Goal: Information Seeking & Learning: Check status

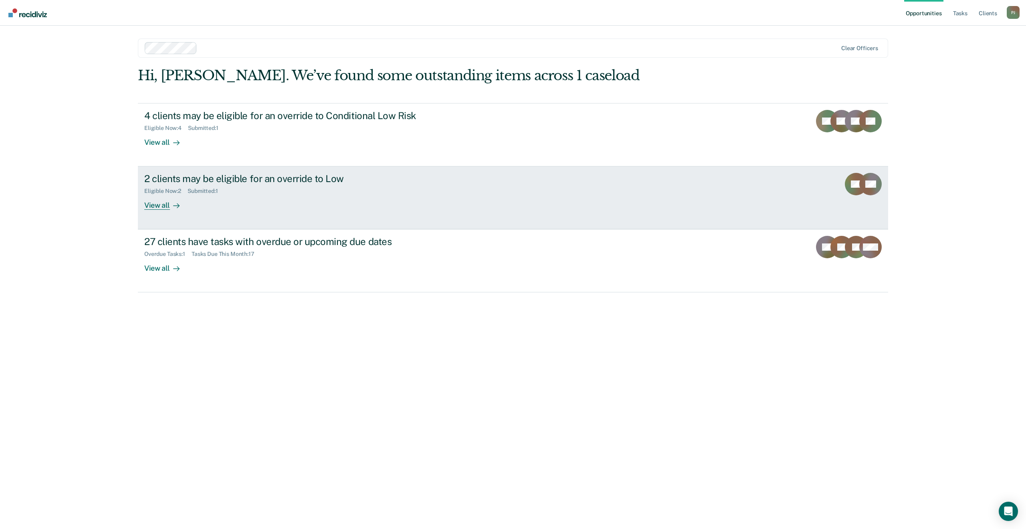
click at [428, 176] on div "2 clients may be eligible for an override to Low Eligible Now : 2 Submitted : 1…" at bounding box center [294, 191] width 301 height 37
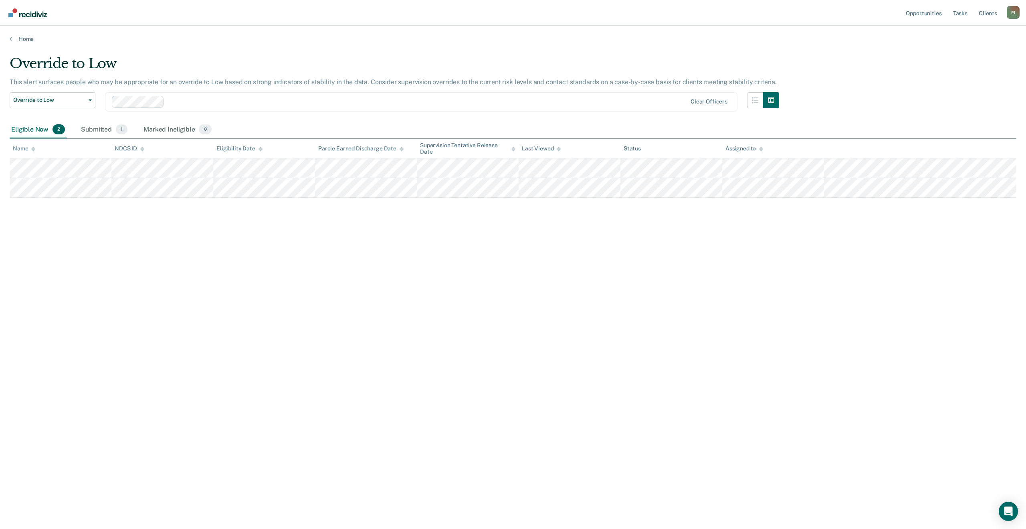
click at [20, 42] on main "Override to Low This alert surfaces people who may be appropriate for an overri…" at bounding box center [513, 284] width 1026 height 484
click at [13, 39] on link "Home" at bounding box center [513, 38] width 1007 height 7
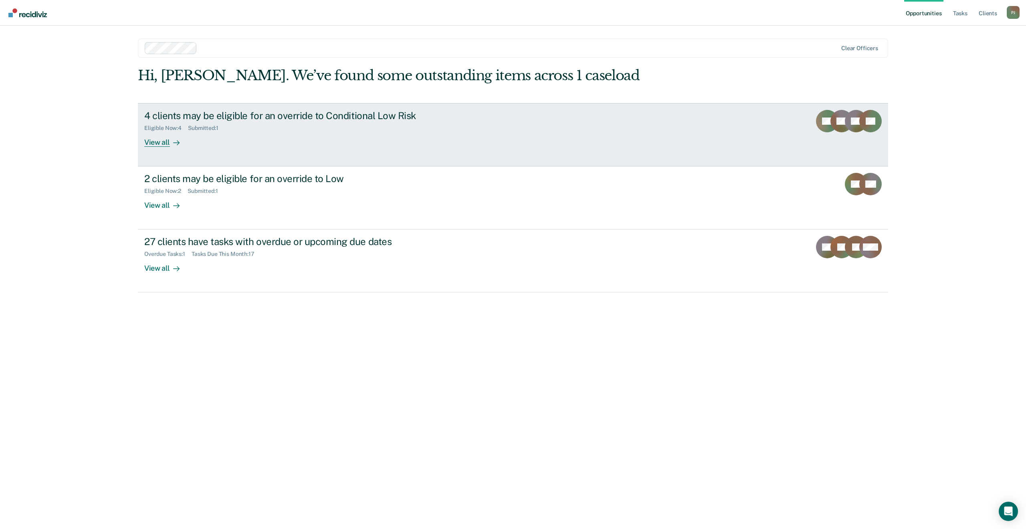
click at [402, 151] on link "4 clients may be eligible for an override to Conditional Low Risk Eligible Now …" at bounding box center [513, 134] width 750 height 63
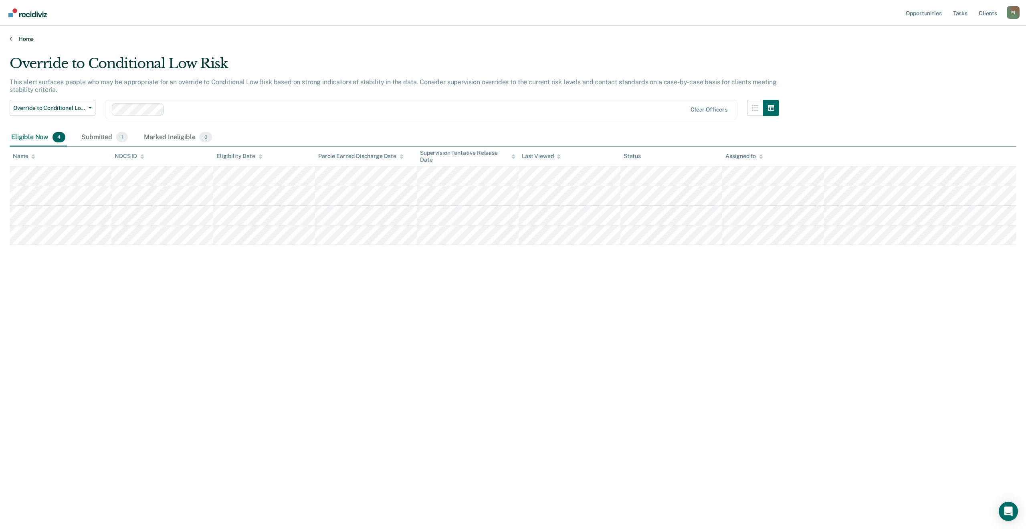
click at [13, 42] on link "Home" at bounding box center [513, 38] width 1007 height 7
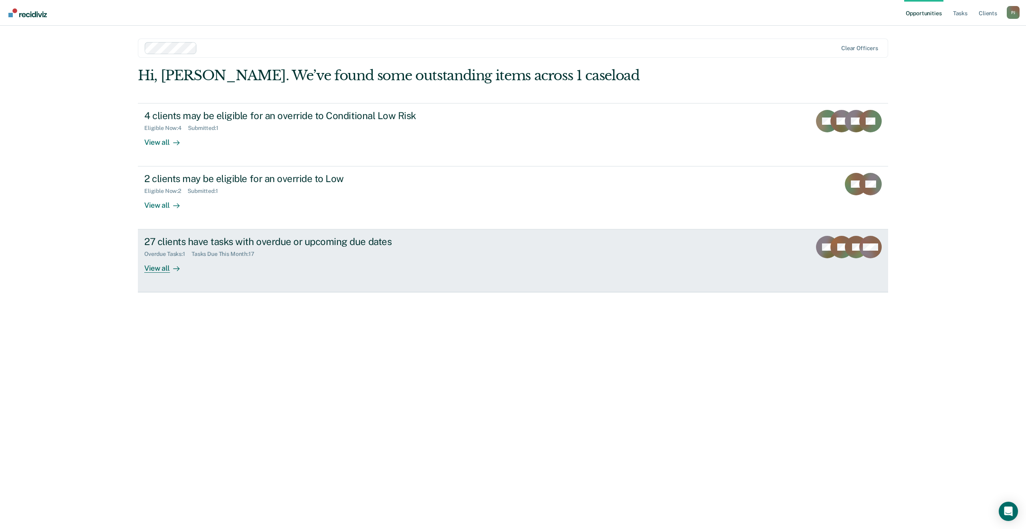
click at [429, 262] on div "27 clients have tasks with overdue or upcoming due dates Overdue Tasks : 1 Task…" at bounding box center [294, 254] width 301 height 37
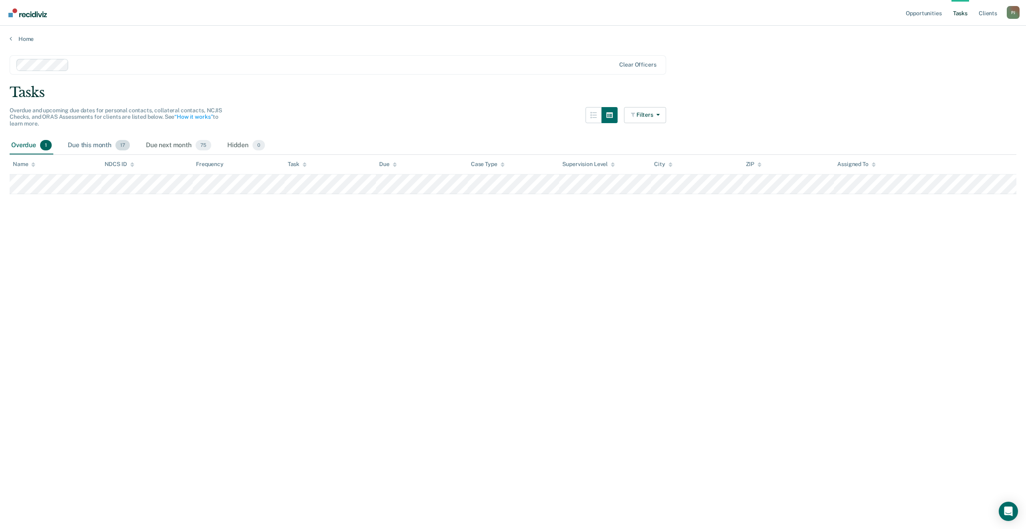
click at [90, 143] on div "Due this month 17" at bounding box center [98, 146] width 65 height 18
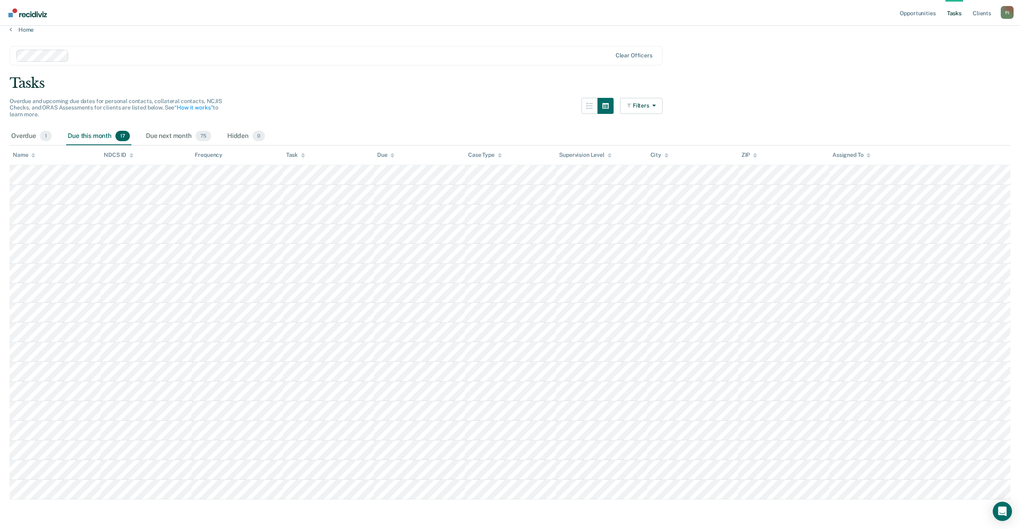
scroll to position [12, 0]
click at [46, 135] on span "1" at bounding box center [46, 133] width 12 height 10
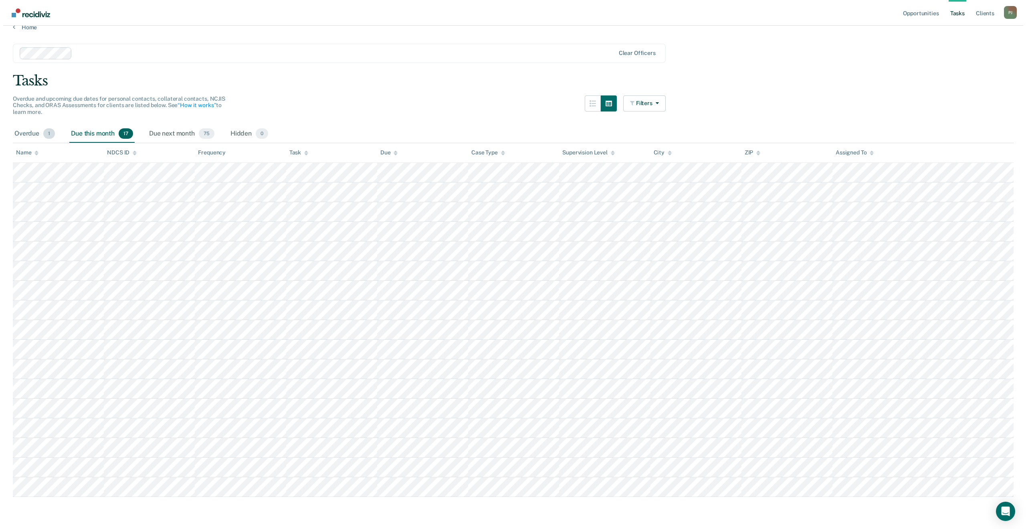
scroll to position [0, 0]
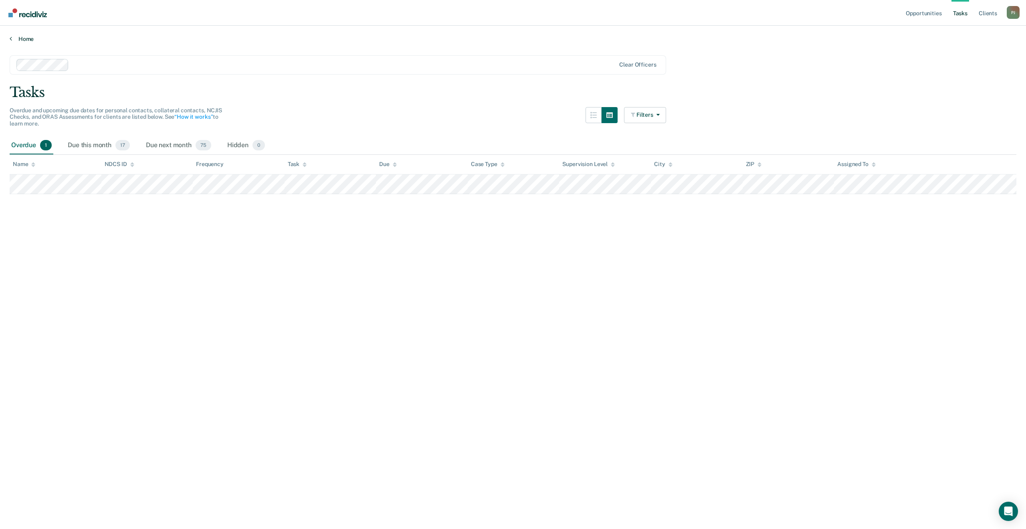
click at [22, 38] on link "Home" at bounding box center [513, 38] width 1007 height 7
